Goal: Find specific page/section: Find specific page/section

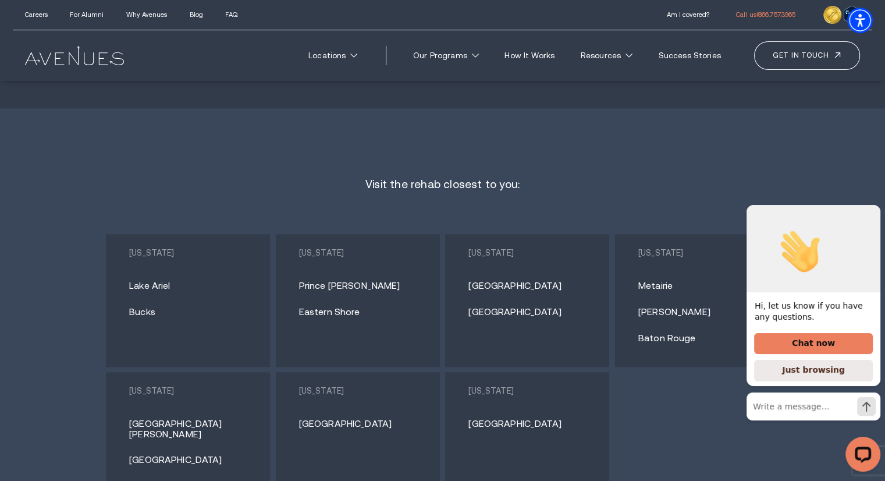
scroll to position [5818, 0]
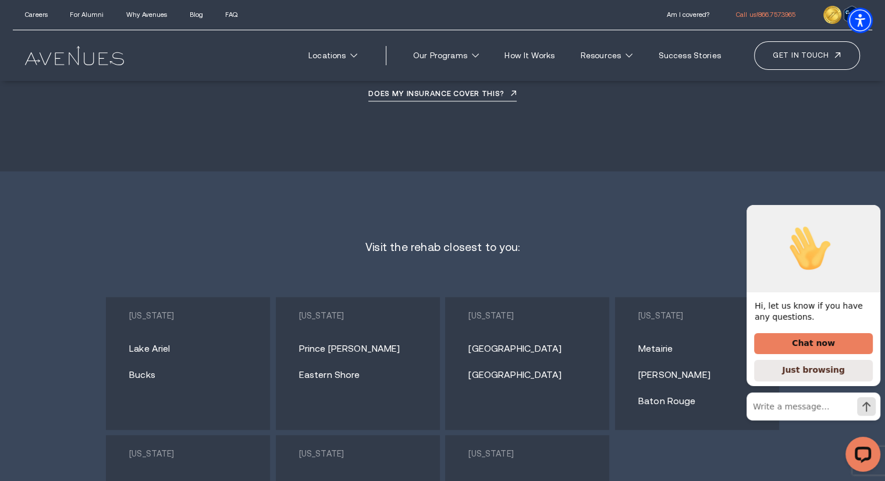
click at [489, 343] on link "[GEOGRAPHIC_DATA]" at bounding box center [531, 348] width 127 height 10
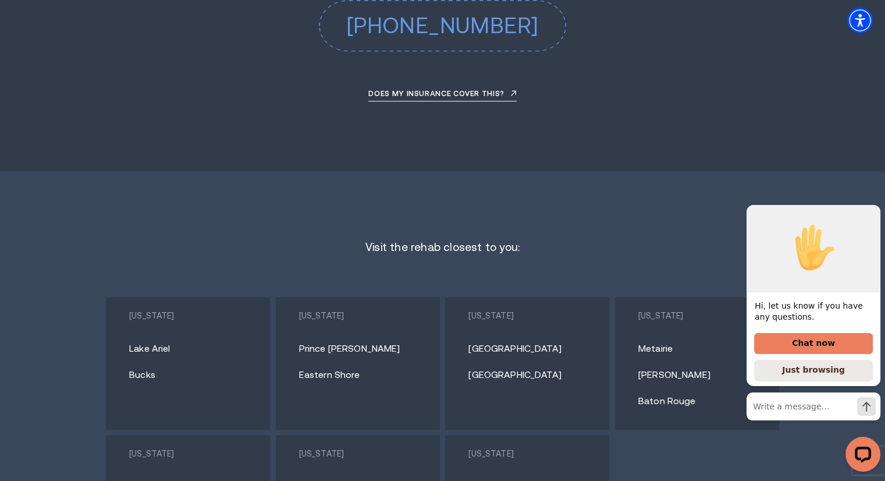
click at [178, 171] on div "Visit the rehab closest to you: Pennsylvania Lake Ariel Bucks Maryland" at bounding box center [442, 421] width 885 height 501
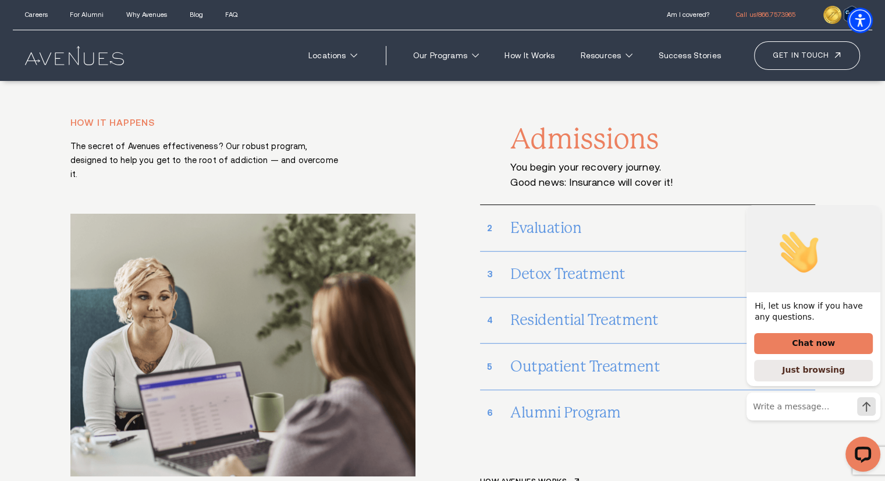
scroll to position [4829, 0]
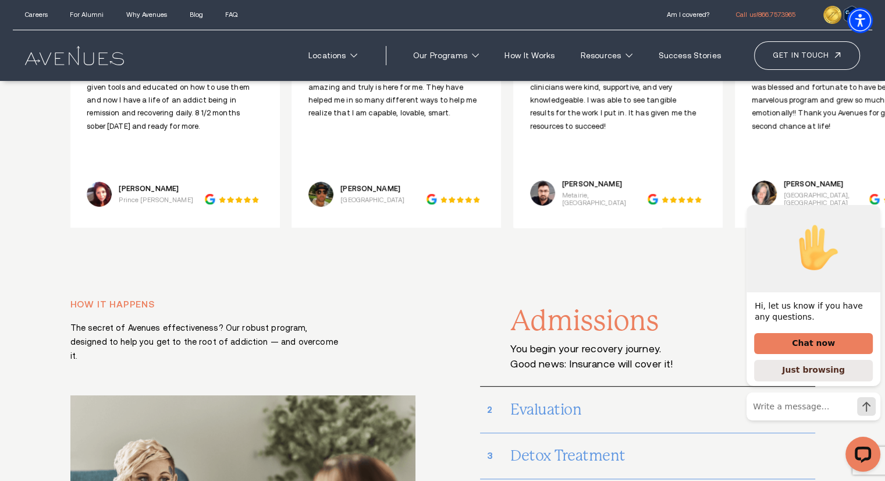
click at [74, 52] on img at bounding box center [74, 55] width 98 height 19
